Goal: Check status: Check status

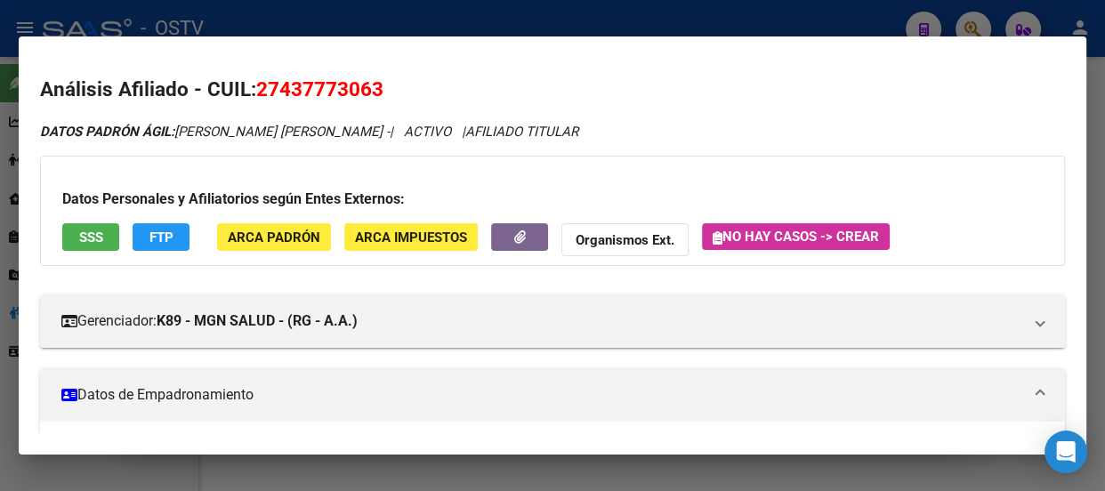
scroll to position [479, 0]
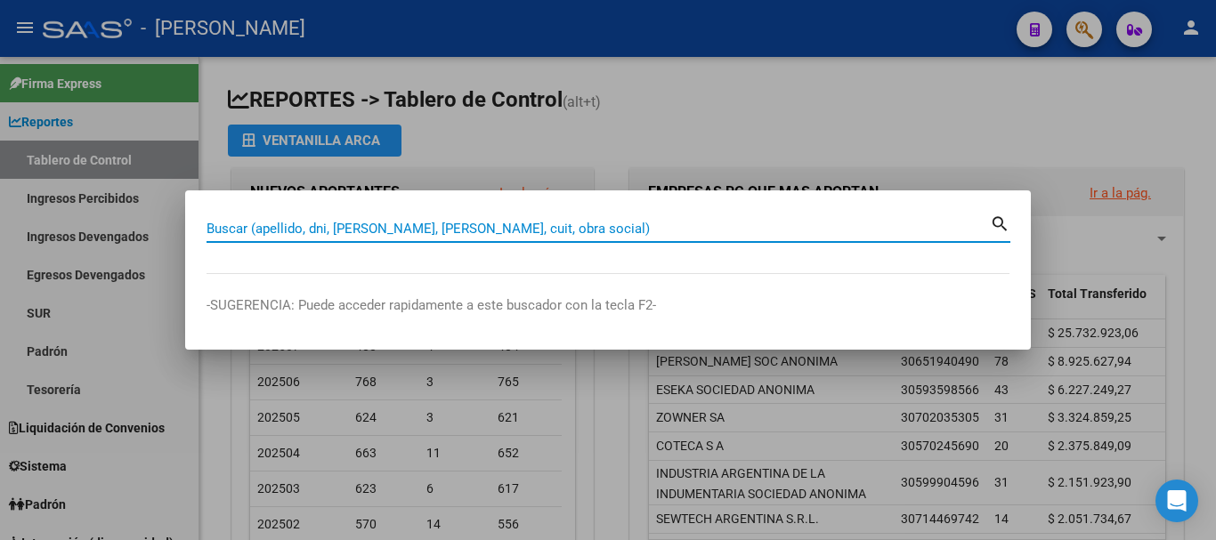
paste input "32993593"
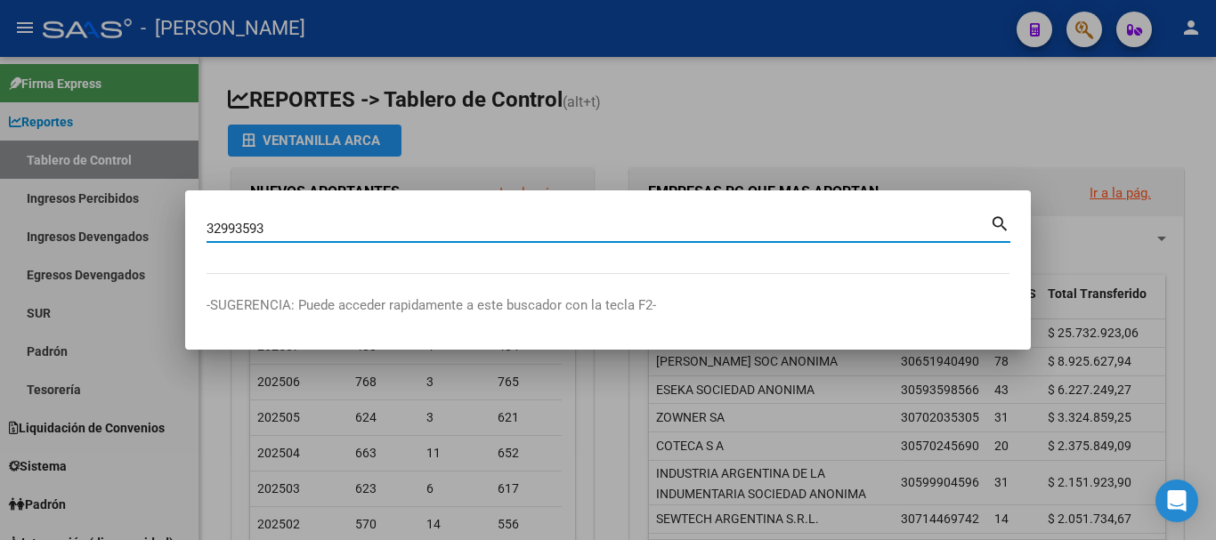
type input "32993593"
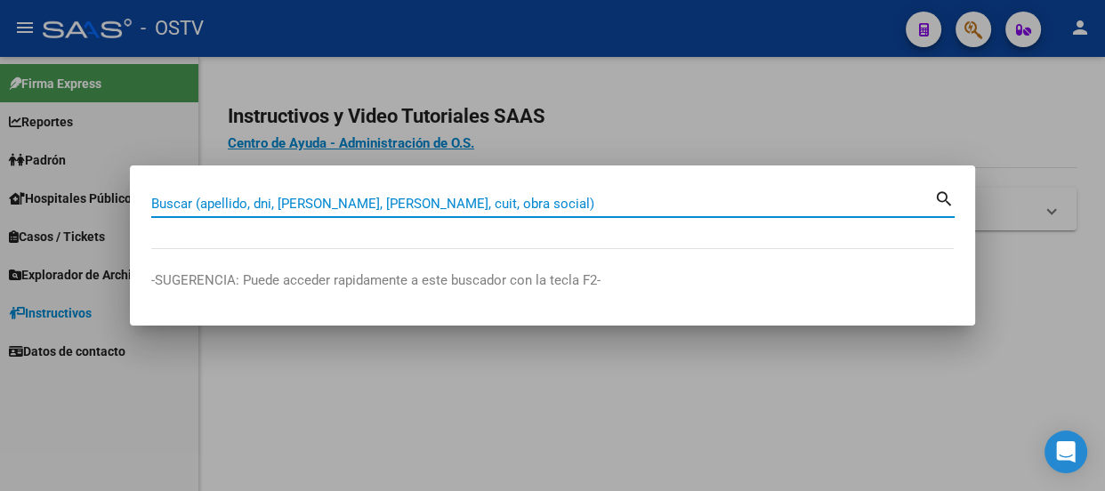
paste input "32337410"
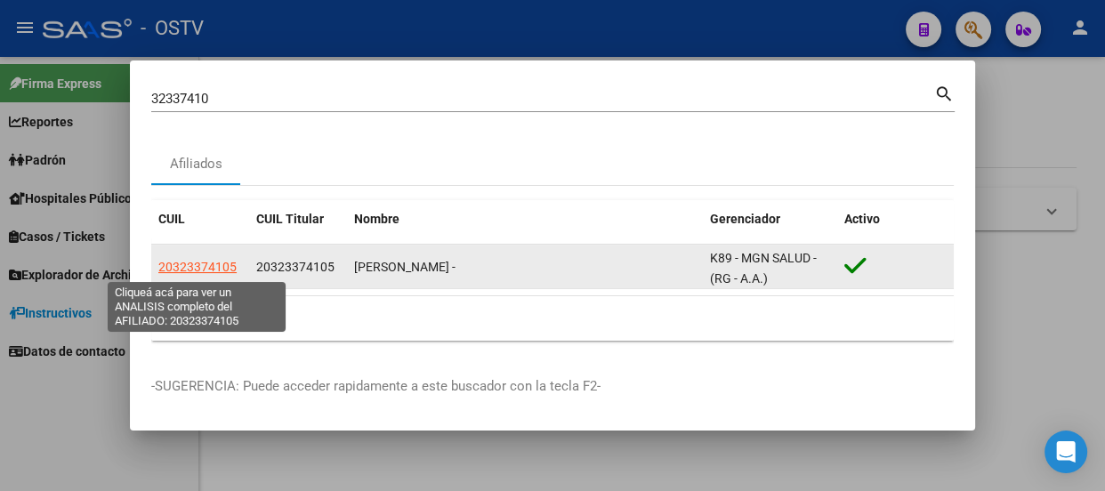
click at [222, 268] on span "20323374105" at bounding box center [197, 267] width 78 height 14
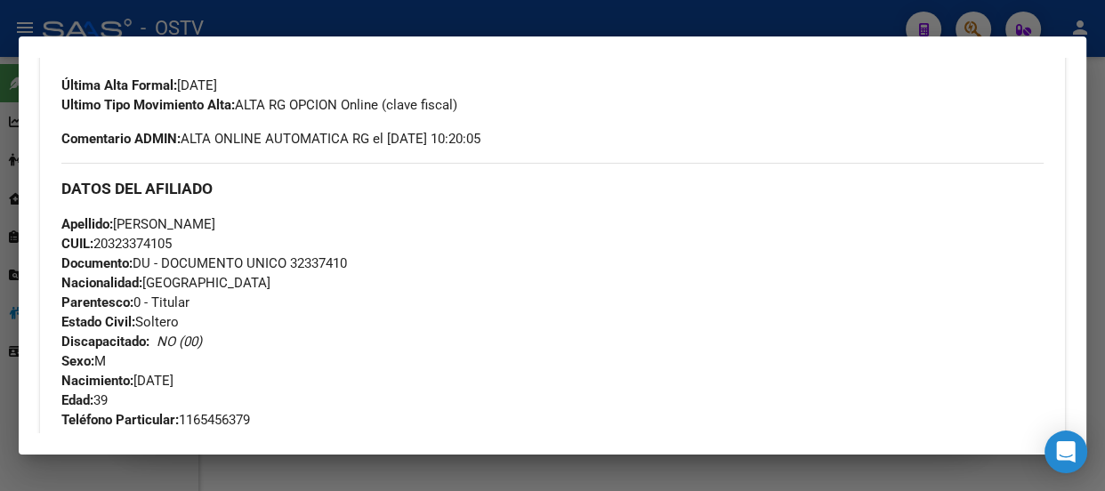
scroll to position [455, 0]
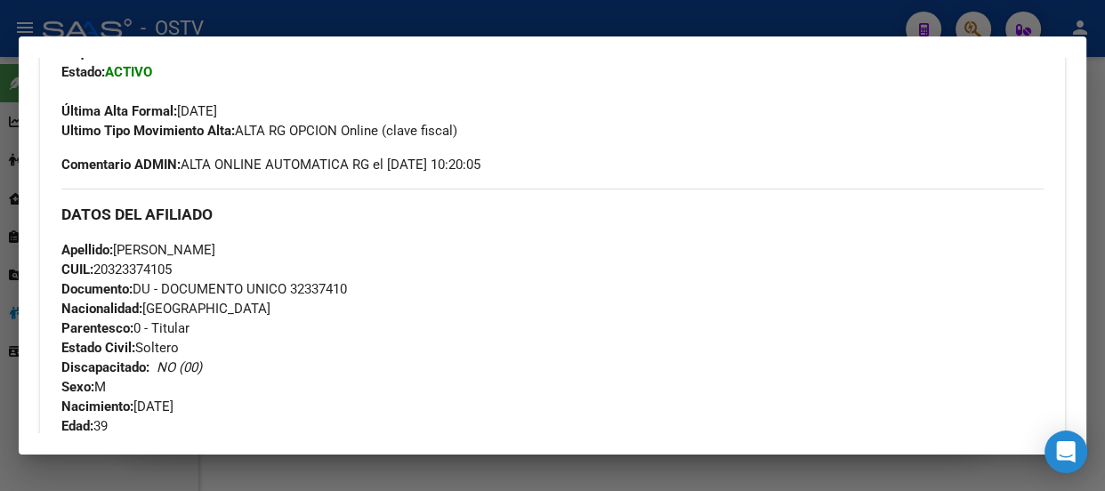
click at [378, 17] on div at bounding box center [552, 245] width 1105 height 491
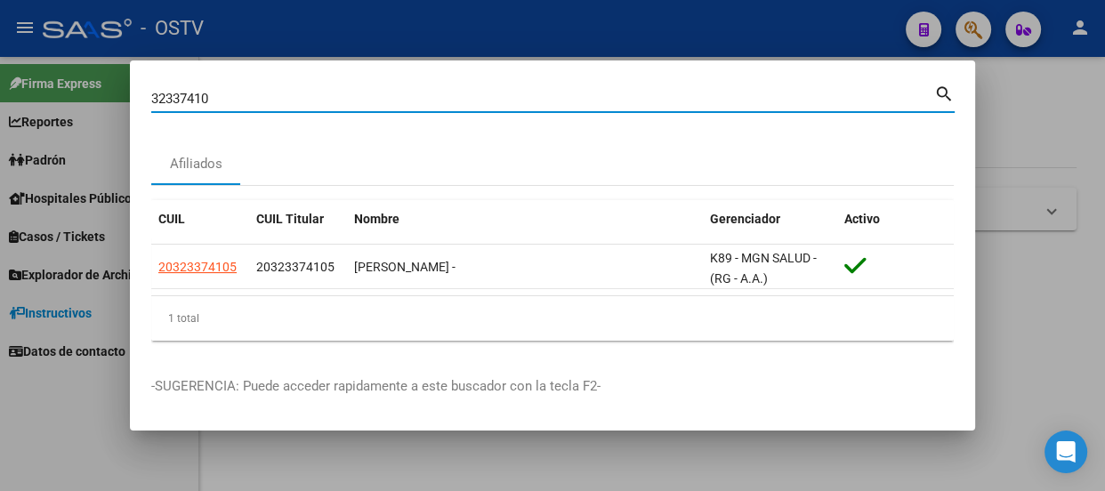
click at [344, 99] on input "32337410" at bounding box center [542, 99] width 783 height 16
paste input "27413306391"
type input "27413306391"
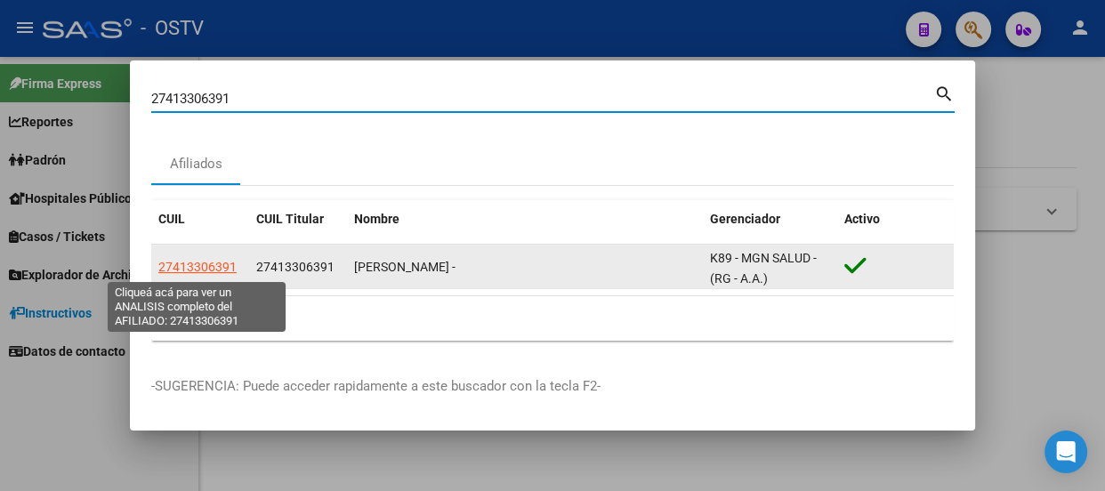
click at [198, 271] on span "27413306391" at bounding box center [197, 267] width 78 height 14
type textarea "27413306391"
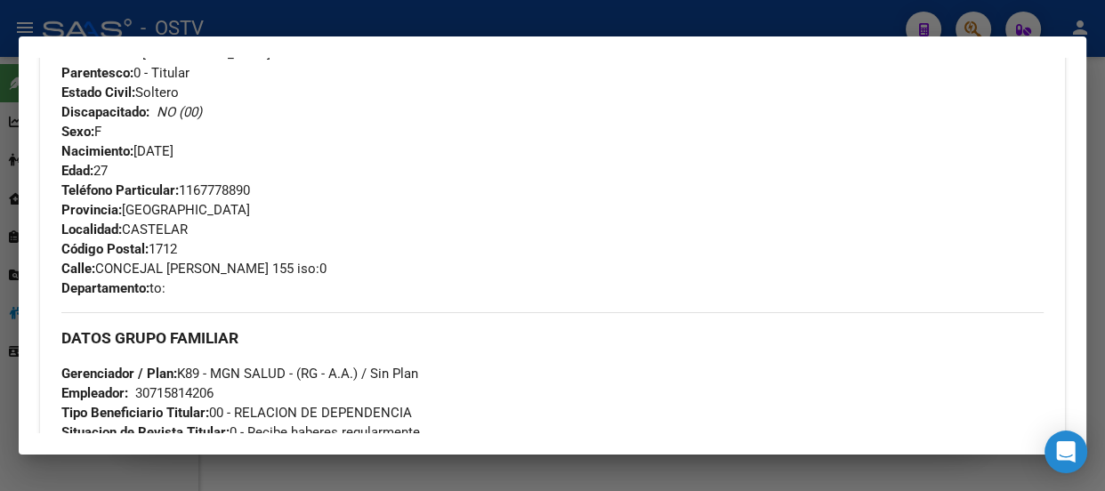
scroll to position [467, 0]
